Goal: Task Accomplishment & Management: Manage account settings

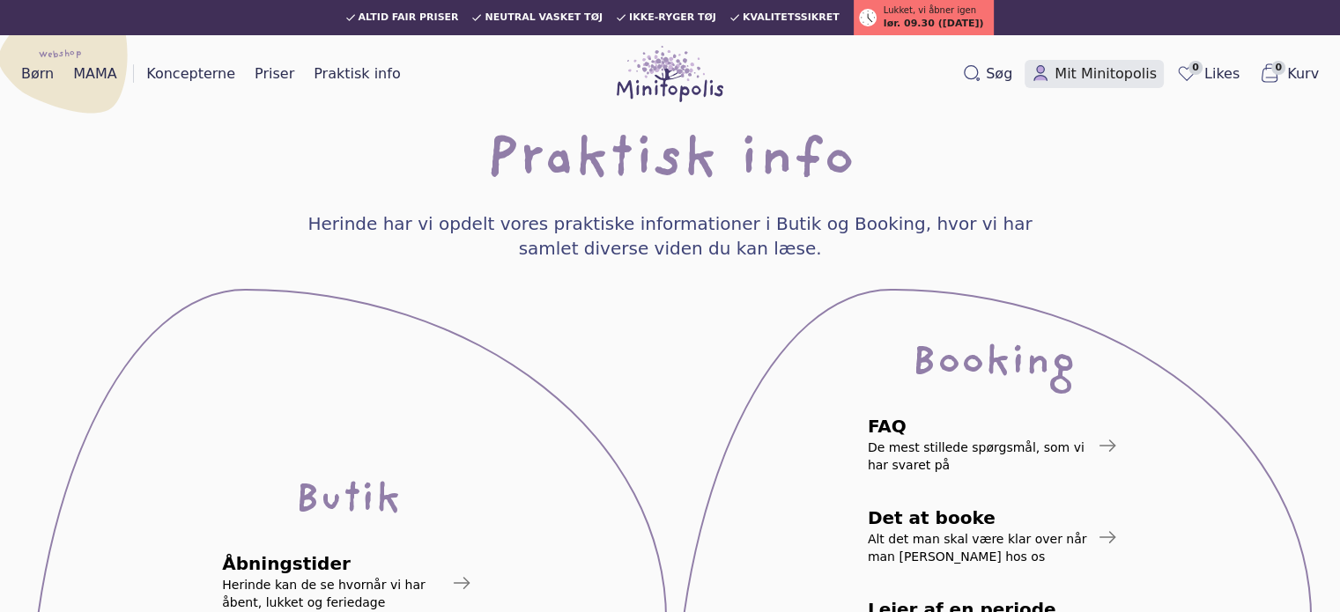
click at [1100, 64] on span "Mit Minitopolis" at bounding box center [1106, 73] width 102 height 21
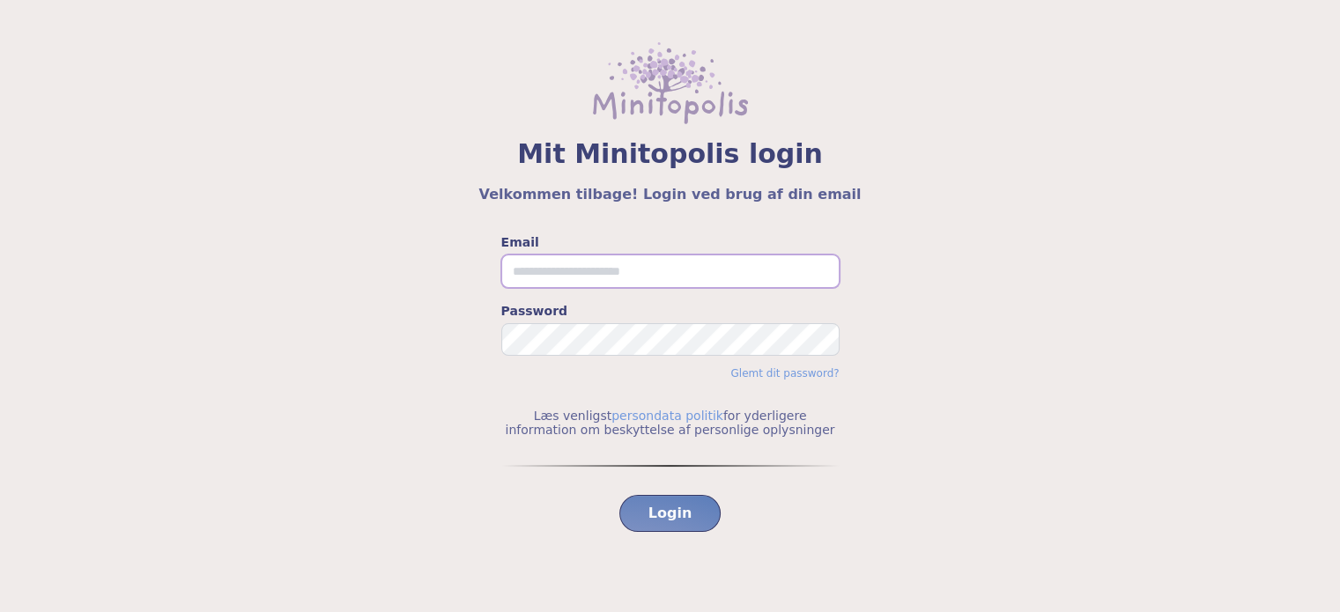
click at [553, 263] on input "Email" at bounding box center [670, 271] width 338 height 33
type input "**********"
click at [620, 495] on button "Login" at bounding box center [671, 513] width 102 height 37
